Goal: Use online tool/utility: Utilize a website feature to perform a specific function

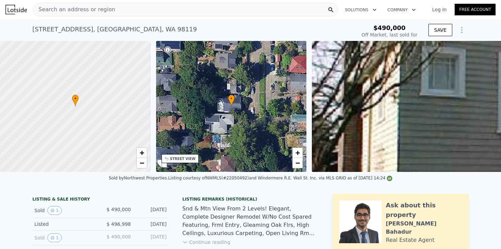
click at [459, 31] on icon "Show Options" at bounding box center [462, 30] width 8 height 8
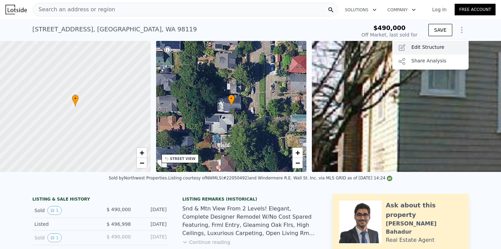
click at [451, 49] on div "Edit Structure" at bounding box center [430, 48] width 76 height 14
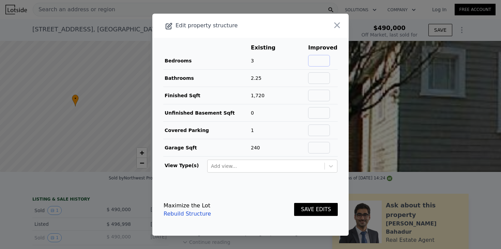
click at [323, 56] on input "text" at bounding box center [319, 61] width 22 height 12
type input "4"
click at [323, 79] on input "text" at bounding box center [319, 78] width 22 height 12
type input "2.75"
click at [318, 95] on input "text" at bounding box center [319, 96] width 22 height 12
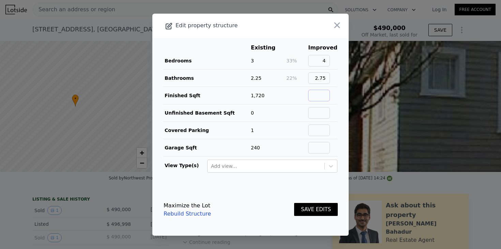
type input "2120"
click at [340, 140] on main "Existing Improved Bedrooms 3 33% 4 Bathrooms 2.25 22% 2.75 Finished Sqft 1,720 …" at bounding box center [250, 111] width 196 height 146
click at [331, 161] on div at bounding box center [331, 166] width 12 height 12
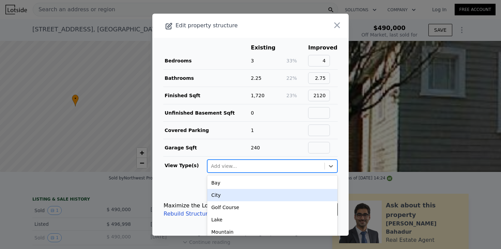
click at [324, 197] on div "City" at bounding box center [272, 195] width 130 height 12
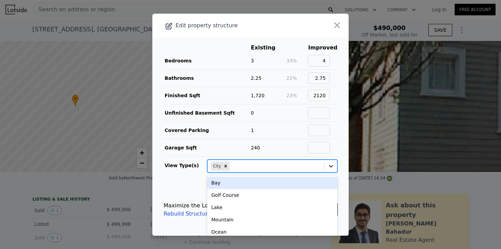
click at [328, 167] on icon at bounding box center [330, 166] width 7 height 7
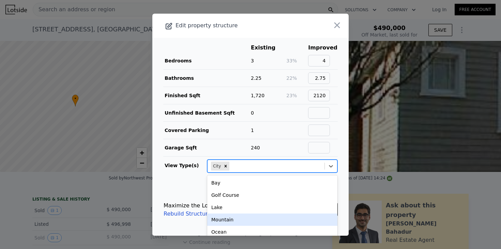
click at [297, 218] on div "Mountain" at bounding box center [272, 219] width 130 height 12
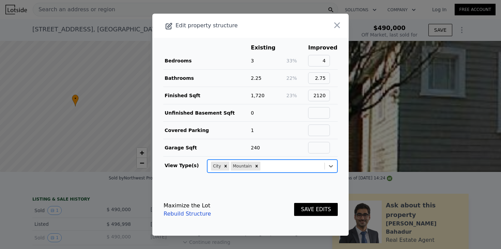
click at [312, 211] on button "SAVE EDITS" at bounding box center [316, 209] width 44 height 13
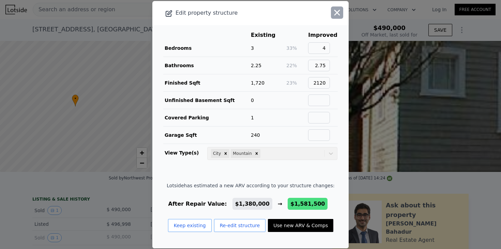
click at [338, 15] on icon "button" at bounding box center [337, 13] width 10 height 10
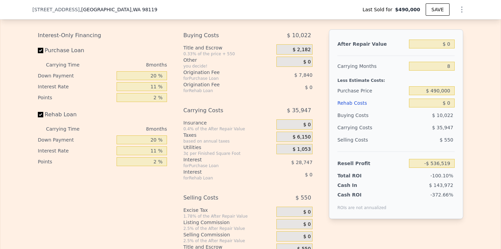
scroll to position [1098, 0]
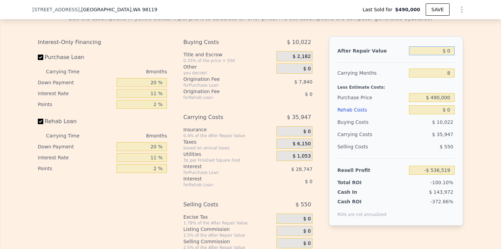
drag, startPoint x: 436, startPoint y: 49, endPoint x: 492, endPoint y: 49, distance: 55.9
click at [491, 49] on div "Edit the assumptions in yellow boxes. Input profit to calculate an offer price.…" at bounding box center [250, 135] width 500 height 253
type input "$ 1"
type input "-$ 536,518"
type input "$ 13"
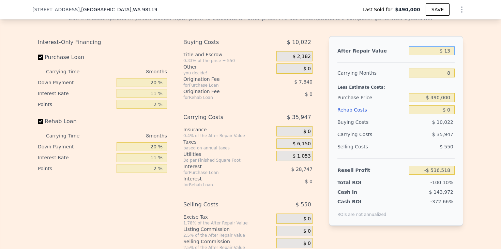
type input "-$ 536,506"
type input "$ 130"
type input "-$ 536,397"
type input "$ 1,300"
type input "-$ 535,315"
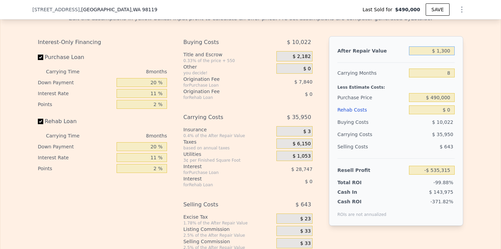
type input "$ 13,000"
type input "-$ 524,478"
type input "$ 130,000"
type input "-$ 416,113"
type input "$ 1,300,000"
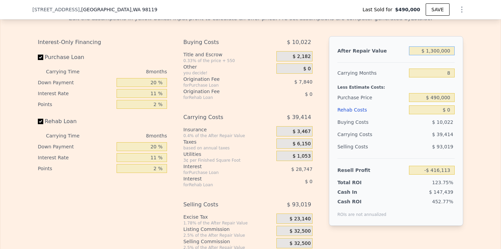
type input "$ 667,545"
type input "$ 1,300,000"
click at [491, 70] on div "Edit the assumptions in yellow boxes. Input profit to calculate an offer price.…" at bounding box center [250, 135] width 500 height 253
drag, startPoint x: 444, startPoint y: 73, endPoint x: 457, endPoint y: 73, distance: 12.6
click at [457, 73] on div "After Repair Value $ 1,300,000 Carrying Months 8 Less Estimate Costs: Purchase …" at bounding box center [396, 130] width 134 height 189
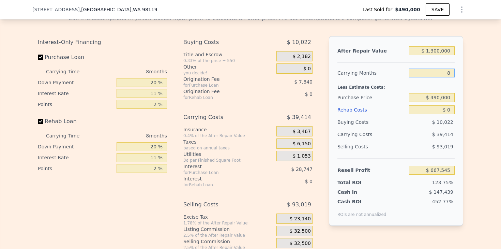
type input "6"
type input "$ 677,398"
type input "6"
click at [459, 78] on div "After Repair Value $ 1,300,000 Carrying Months 6 Less Estimate Costs: Purchase …" at bounding box center [396, 130] width 134 height 189
drag, startPoint x: 423, startPoint y: 98, endPoint x: 500, endPoint y: 98, distance: 77.0
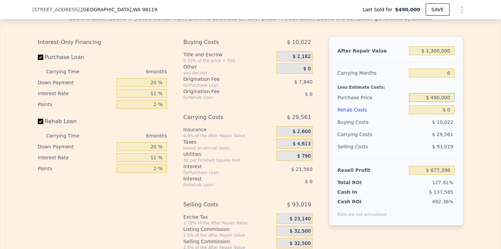
click at [500, 98] on div "Rehab Resell Rental Edit the assumptions in yellow boxes. Input profit to calcu…" at bounding box center [250, 128] width 501 height 328
type input "$ 930,000"
type input "$ 209,531"
click at [499, 107] on div "Edit the assumptions in yellow boxes. Input profit to calculate an offer price.…" at bounding box center [250, 135] width 500 height 253
drag, startPoint x: 440, startPoint y: 111, endPoint x: 484, endPoint y: 113, distance: 44.4
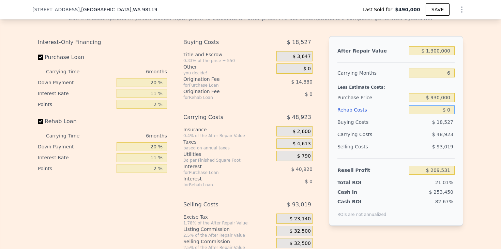
click at [484, 113] on div "Edit the assumptions in yellow boxes. Input profit to calculate an offer price.…" at bounding box center [250, 135] width 500 height 253
type input "$ 1"
type input "$ 209,530"
type input "$ 14"
type input "$ 209,517"
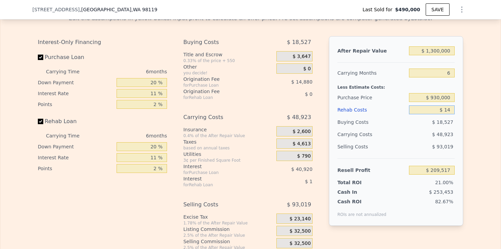
type input "$ 140"
type input "$ 209,383"
type input "$ 1,400"
type input "$ 208,049"
type input "$ 14,000"
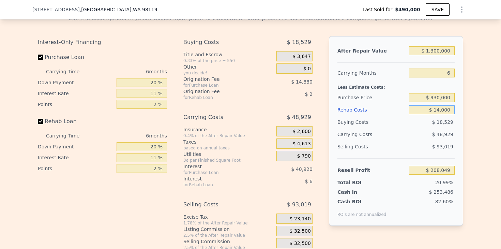
type input "$ 194,689"
type input "$ 140,000"
type input "$ 61,129"
type input "$ 140,000"
click at [479, 124] on div "Edit the assumptions in yellow boxes. Input profit to calculate an offer price.…" at bounding box center [250, 135] width 500 height 253
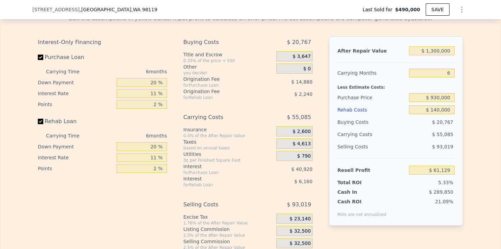
click at [477, 125] on div "Edit the assumptions in yellow boxes. Input profit to calculate an offer price.…" at bounding box center [250, 135] width 500 height 253
click at [475, 125] on div "Edit the assumptions in yellow boxes. Input profit to calculate an offer price.…" at bounding box center [250, 135] width 500 height 253
drag, startPoint x: 440, startPoint y: 98, endPoint x: 431, endPoint y: 97, distance: 8.2
click at [431, 97] on input "$ 930,000" at bounding box center [432, 97] width 46 height 9
type input "$ 875,000"
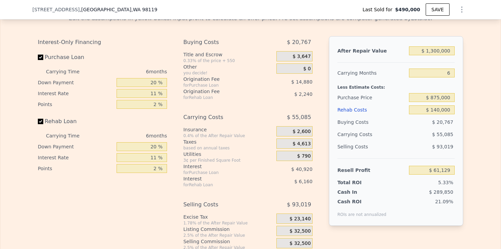
type input "$ 119,610"
click at [465, 115] on div "Edit the assumptions in yellow boxes. Input profit to calculate an offer price.…" at bounding box center [250, 135] width 436 height 253
click at [436, 51] on input "$ 1,300,000" at bounding box center [432, 50] width 46 height 9
type input "$ 1,350,000"
type input "$ 165,953"
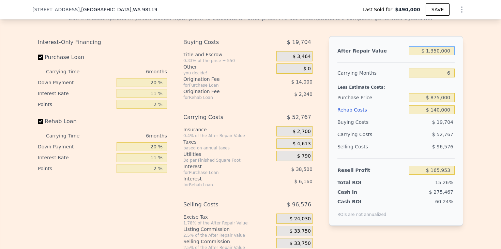
type input "$ 1,350,000"
click at [472, 86] on div "Edit the assumptions in yellow boxes. Input profit to calculate an offer price.…" at bounding box center [250, 135] width 500 height 253
click at [484, 114] on div "Edit the assumptions in yellow boxes. Input profit to calculate an offer price.…" at bounding box center [250, 135] width 500 height 253
click at [459, 14] on button "Show Options" at bounding box center [462, 10] width 14 height 14
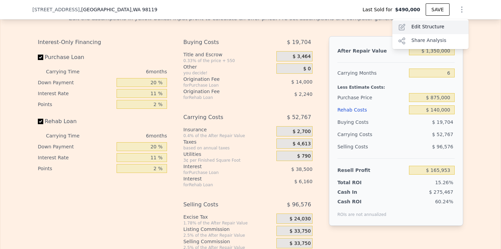
click at [437, 30] on div "Edit Structure" at bounding box center [430, 27] width 76 height 14
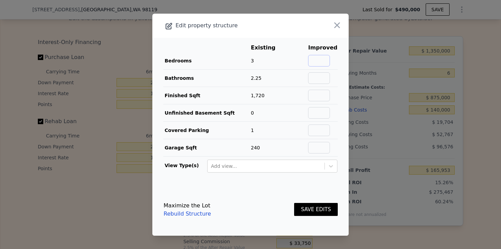
click at [323, 61] on input "text" at bounding box center [319, 61] width 22 height 12
type input "4"
click at [323, 77] on input "text" at bounding box center [319, 78] width 22 height 12
type input "2.75"
click at [321, 96] on input "text" at bounding box center [319, 96] width 22 height 12
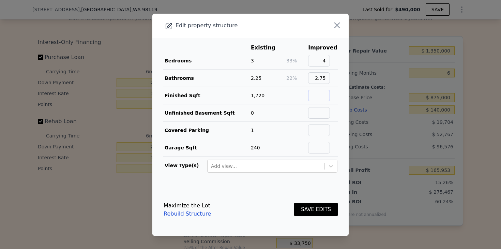
type input "2120"
click at [340, 137] on main "Existing Improved Bedrooms 3 33% 4 Bathrooms 2.25 22% 2.75 Finished Sqft 1,720 …" at bounding box center [250, 111] width 196 height 146
click at [325, 207] on button "SAVE EDITS" at bounding box center [316, 209] width 44 height 13
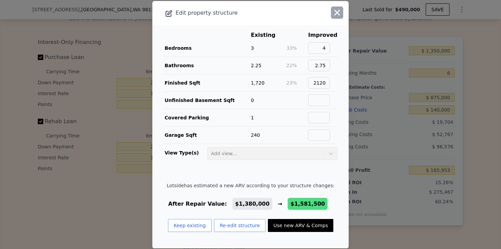
click at [340, 11] on icon "button" at bounding box center [337, 13] width 10 height 10
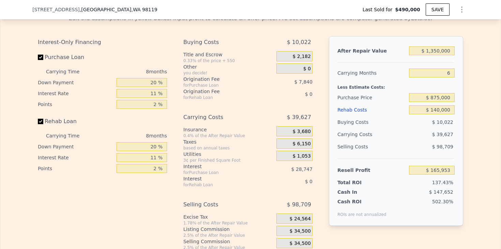
type input "$ 1,380,000"
type input "8"
type input "$ 0"
type input "$ 741,642"
click at [439, 97] on input "$ 875,000" at bounding box center [432, 97] width 46 height 9
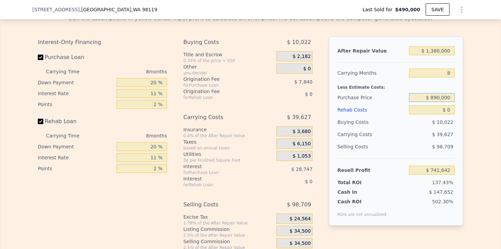
type input "$ 890,000"
type input "$ 310,438"
click at [447, 112] on input "$ 0" at bounding box center [432, 109] width 46 height 9
drag, startPoint x: 447, startPoint y: 111, endPoint x: 455, endPoint y: 111, distance: 7.5
click at [455, 111] on div "After Repair Value $ 1,380,000 Carrying Months 8 Less Estimate Costs: Purchase …" at bounding box center [396, 130] width 134 height 189
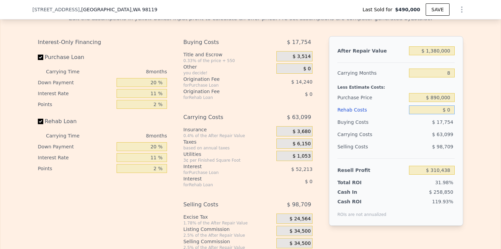
type input "$ 1"
type input "$ 310,437"
type input "$ 14"
type input "$ 310,424"
type input "$ 140"
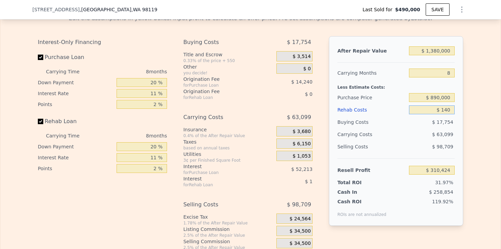
type input "$ 310,288"
type input "$ 1,400"
type input "$ 308,936"
type input "$ 14,000"
type input "$ 295,390"
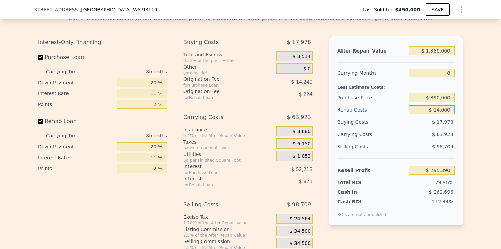
type input "$ 140,000"
type input "$ 159,982"
click at [472, 121] on div "Edit the assumptions in yellow boxes. Input profit to calculate an offer price.…" at bounding box center [250, 135] width 500 height 253
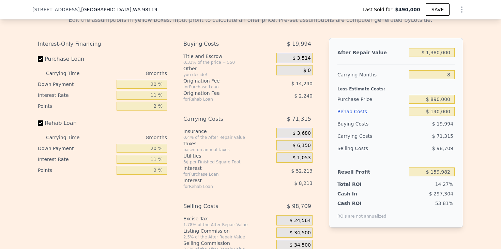
scroll to position [1097, 0]
type input "$ 0"
type input "$ 741,642"
drag, startPoint x: 113, startPoint y: 9, endPoint x: 32, endPoint y: 11, distance: 81.4
click at [32, 11] on div "[STREET_ADDRESS] Last Sold for $490,000 SAVE" at bounding box center [250, 9] width 501 height 19
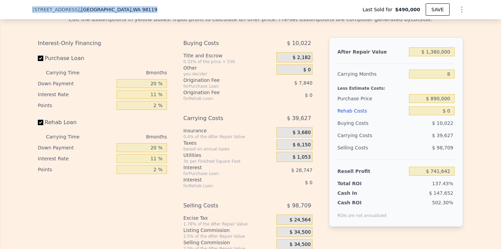
copy div "[STREET_ADDRESS]"
